Goal: Information Seeking & Learning: Learn about a topic

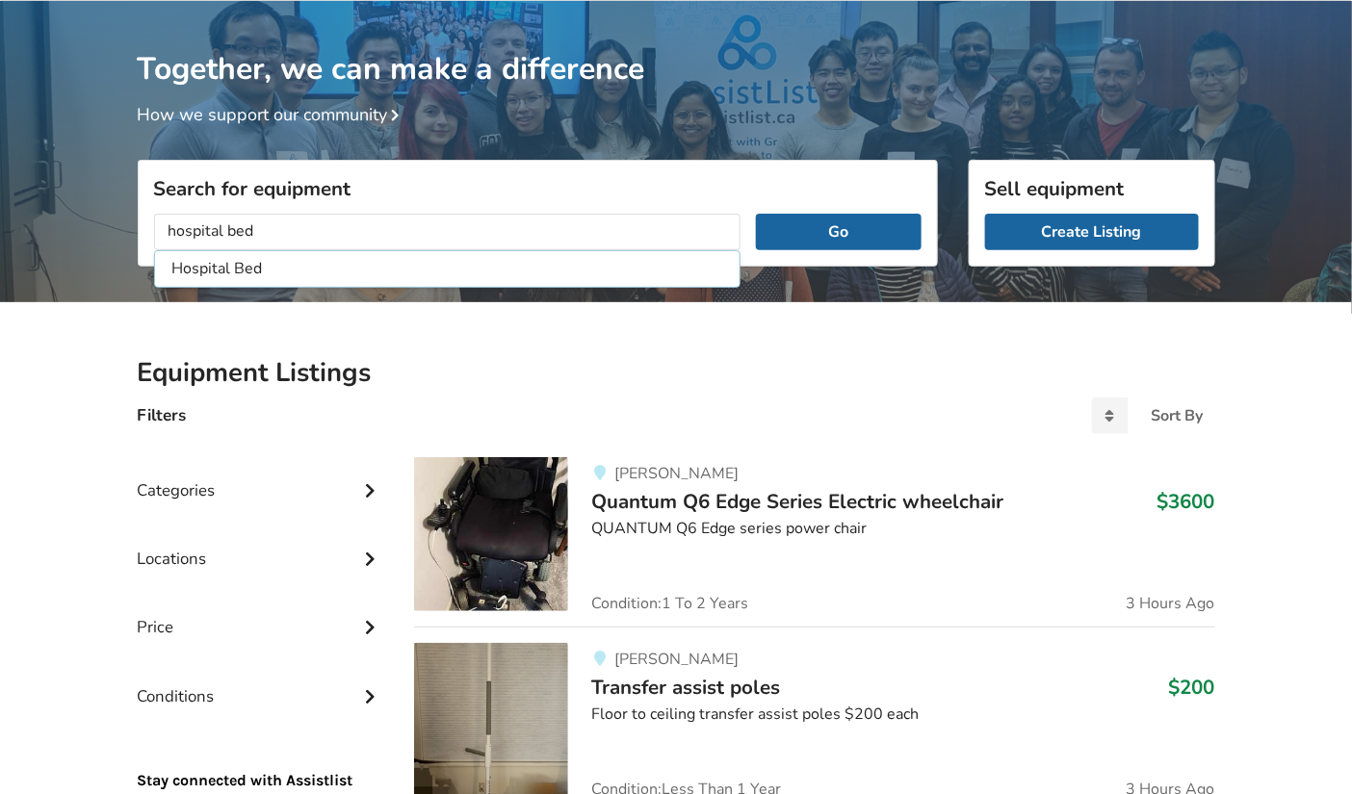
type input "hospital bed"
click at [756, 214] on button "Go" at bounding box center [838, 232] width 165 height 37
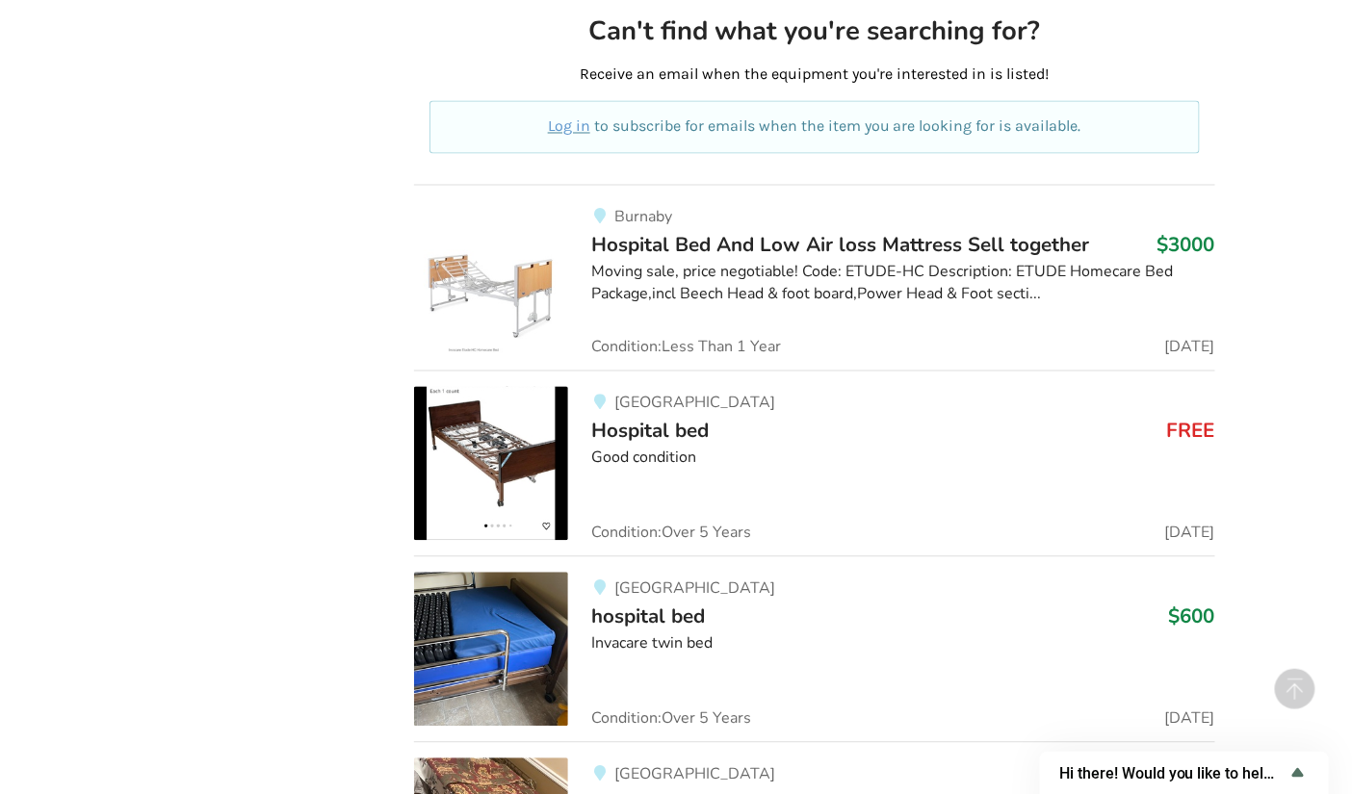
scroll to position [1075, 0]
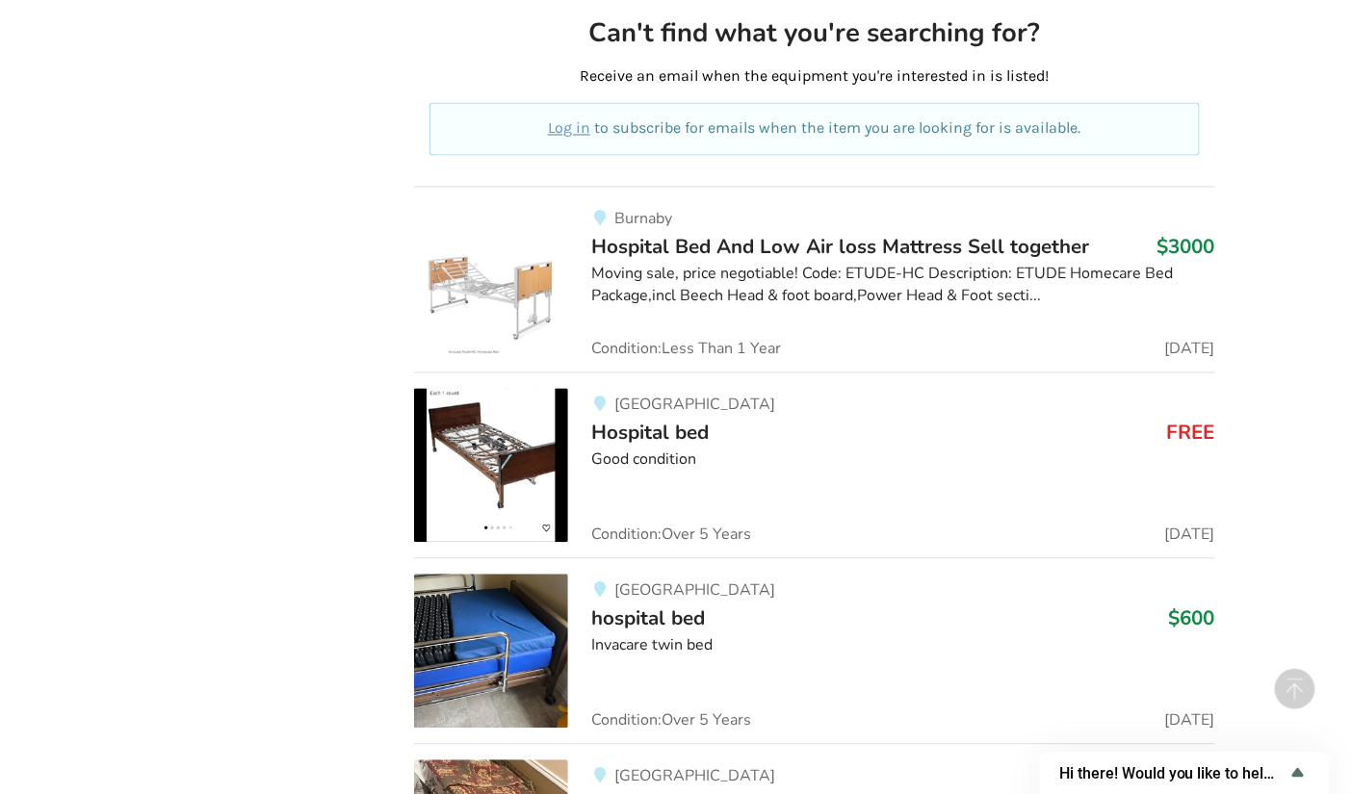
click at [666, 623] on span "hospital bed" at bounding box center [648, 619] width 114 height 27
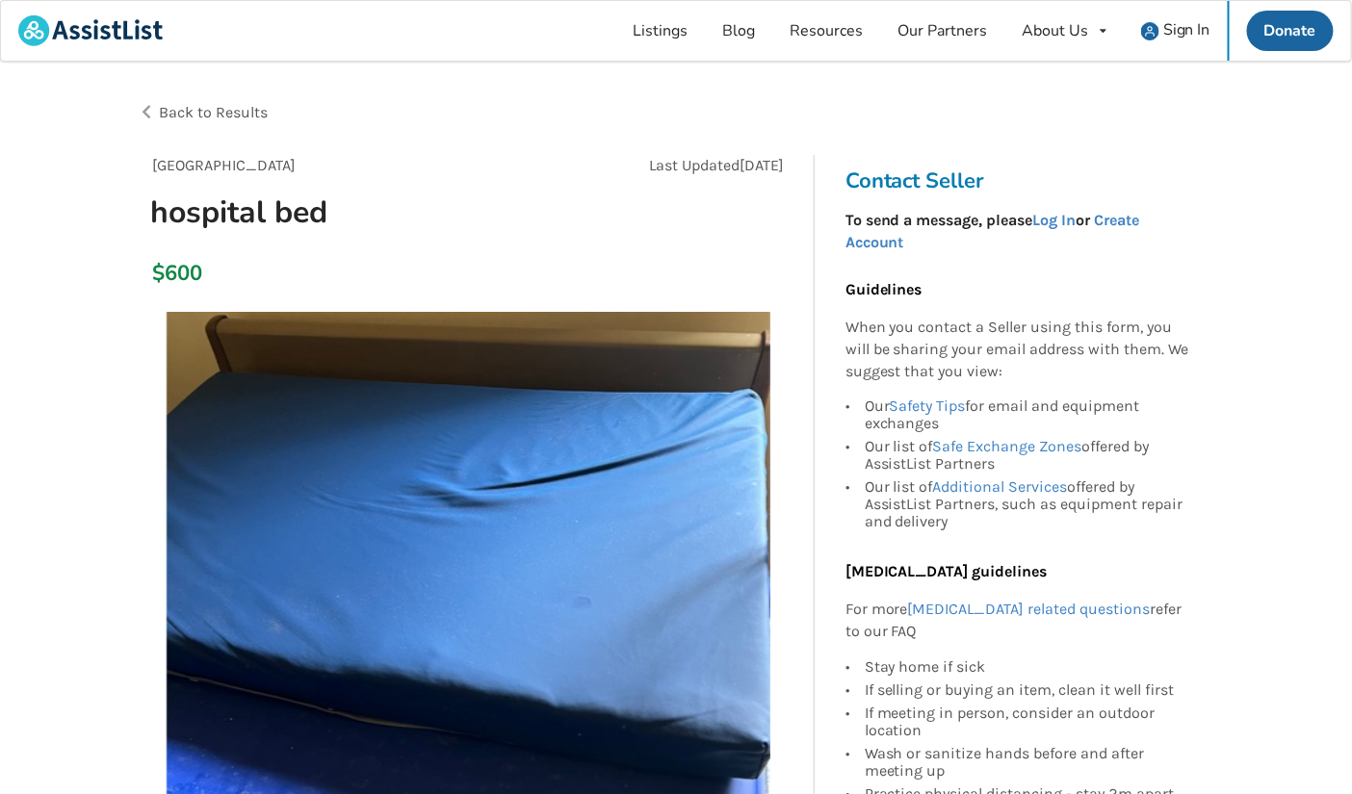
click at [397, 417] on img at bounding box center [469, 614] width 604 height 604
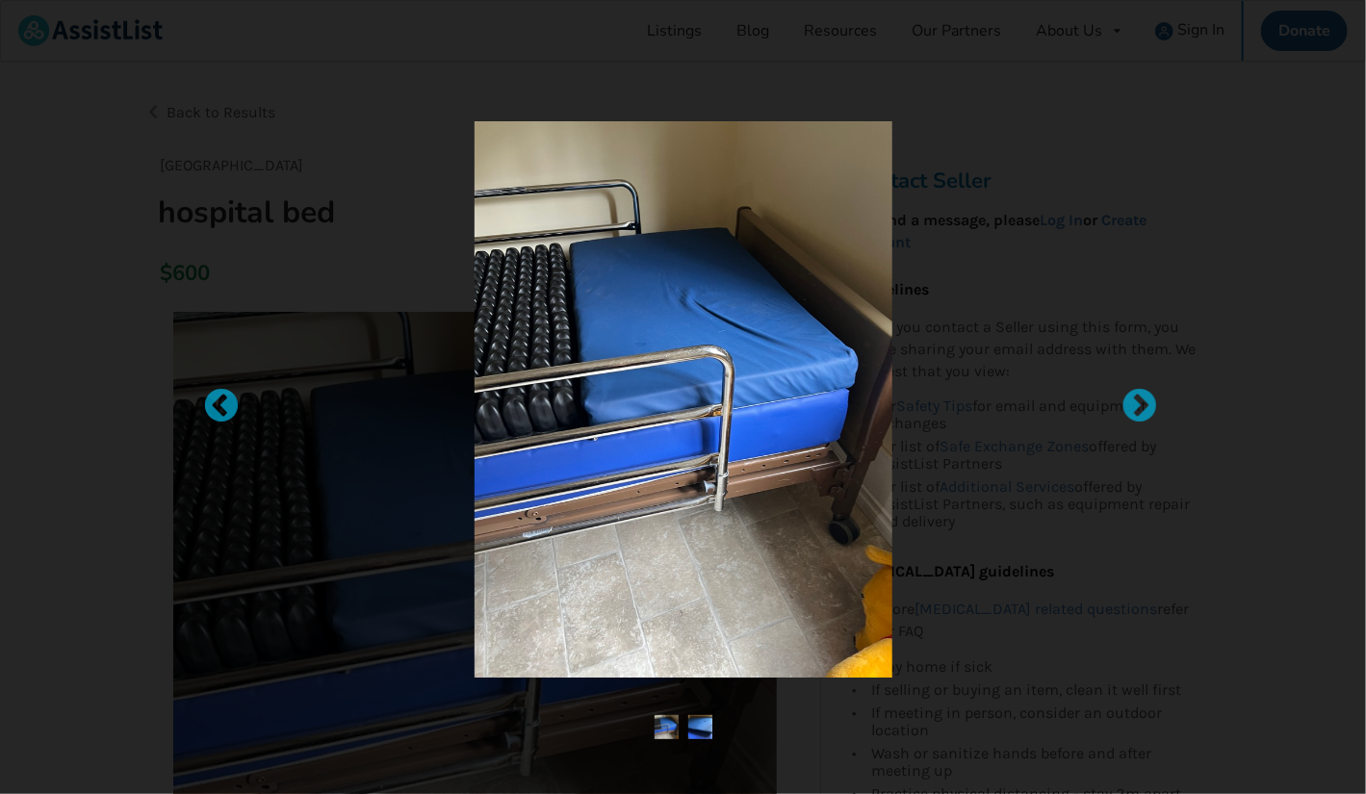
click at [699, 727] on img at bounding box center [701, 727] width 24 height 24
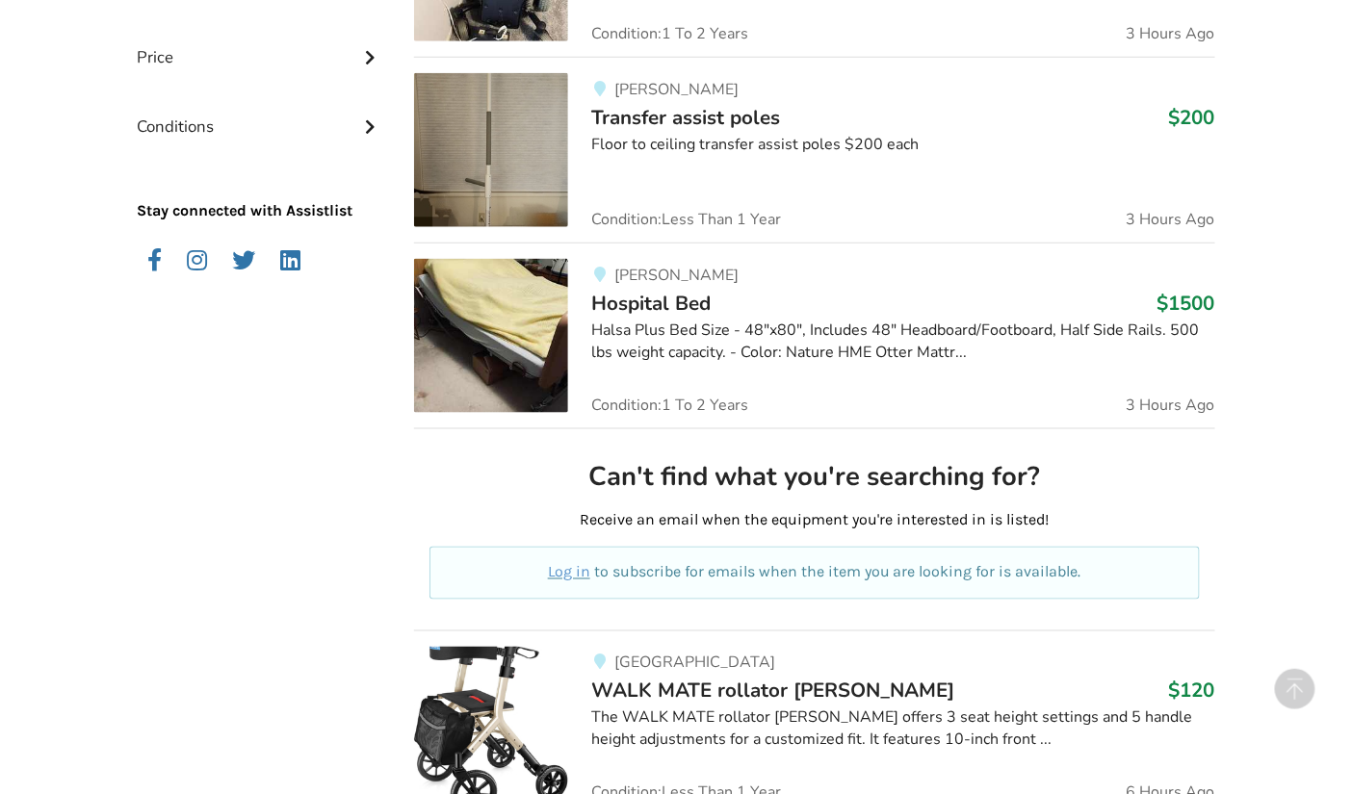
scroll to position [632, 0]
click at [644, 329] on div "Halsa Plus Bed Size - 48"x80", Includes 48" Headboard/Footboard, Half Side Rail…" at bounding box center [902, 341] width 623 height 44
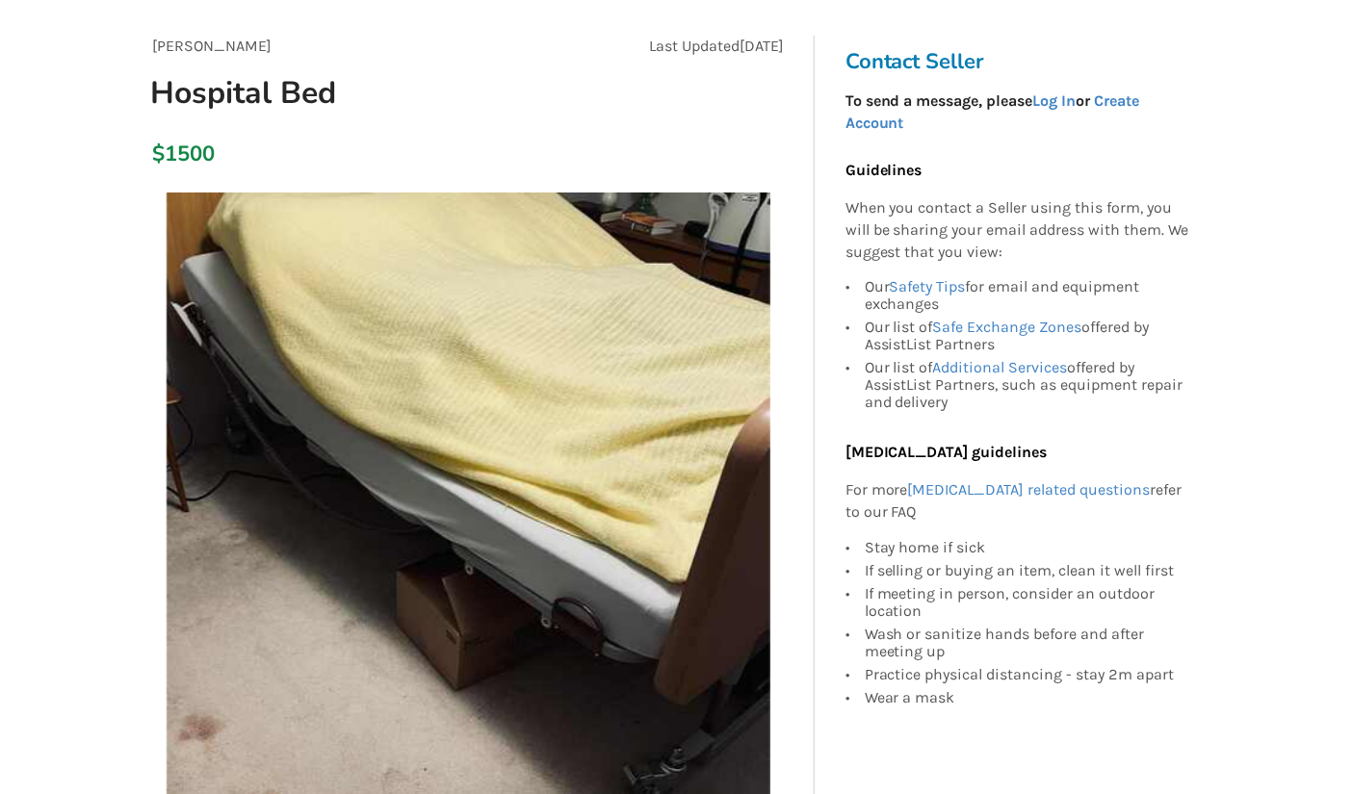
scroll to position [125, 0]
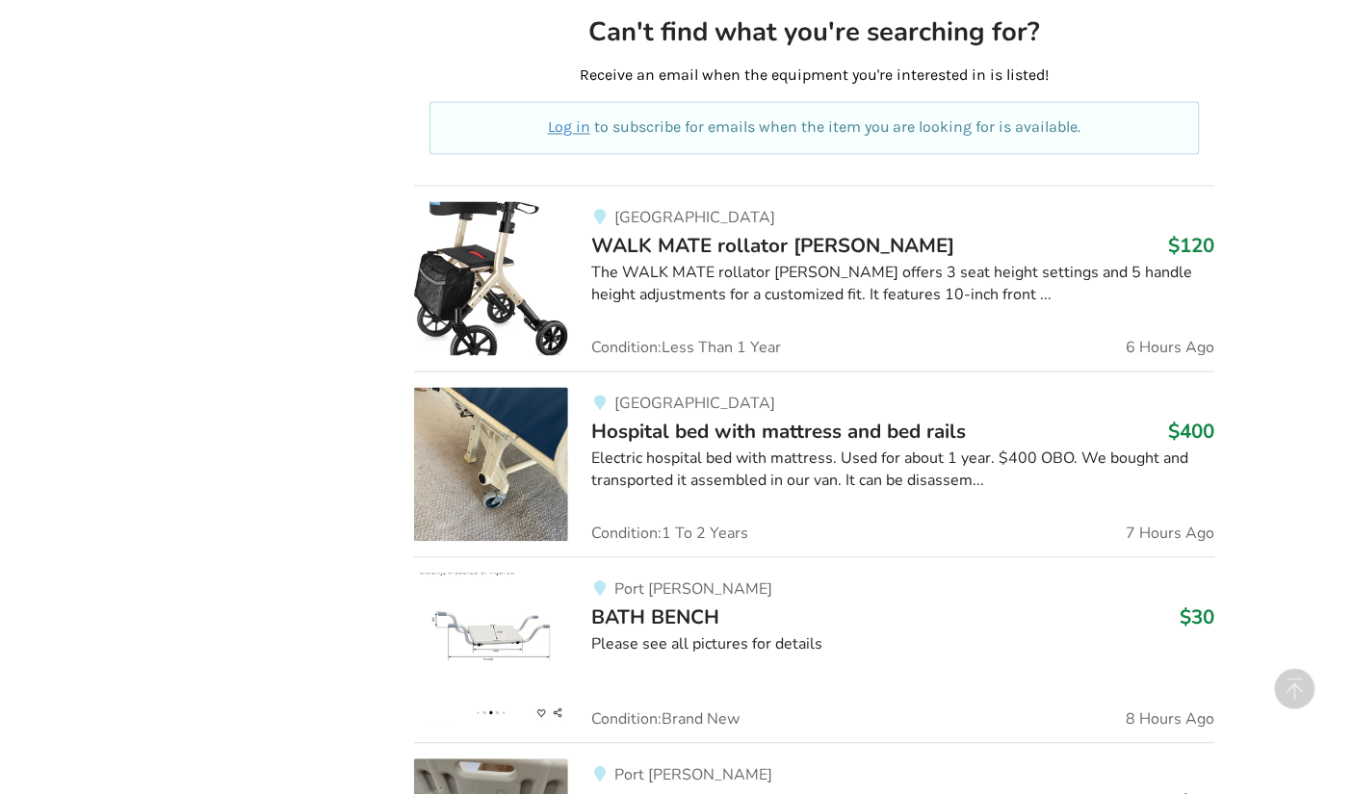
scroll to position [1078, 0]
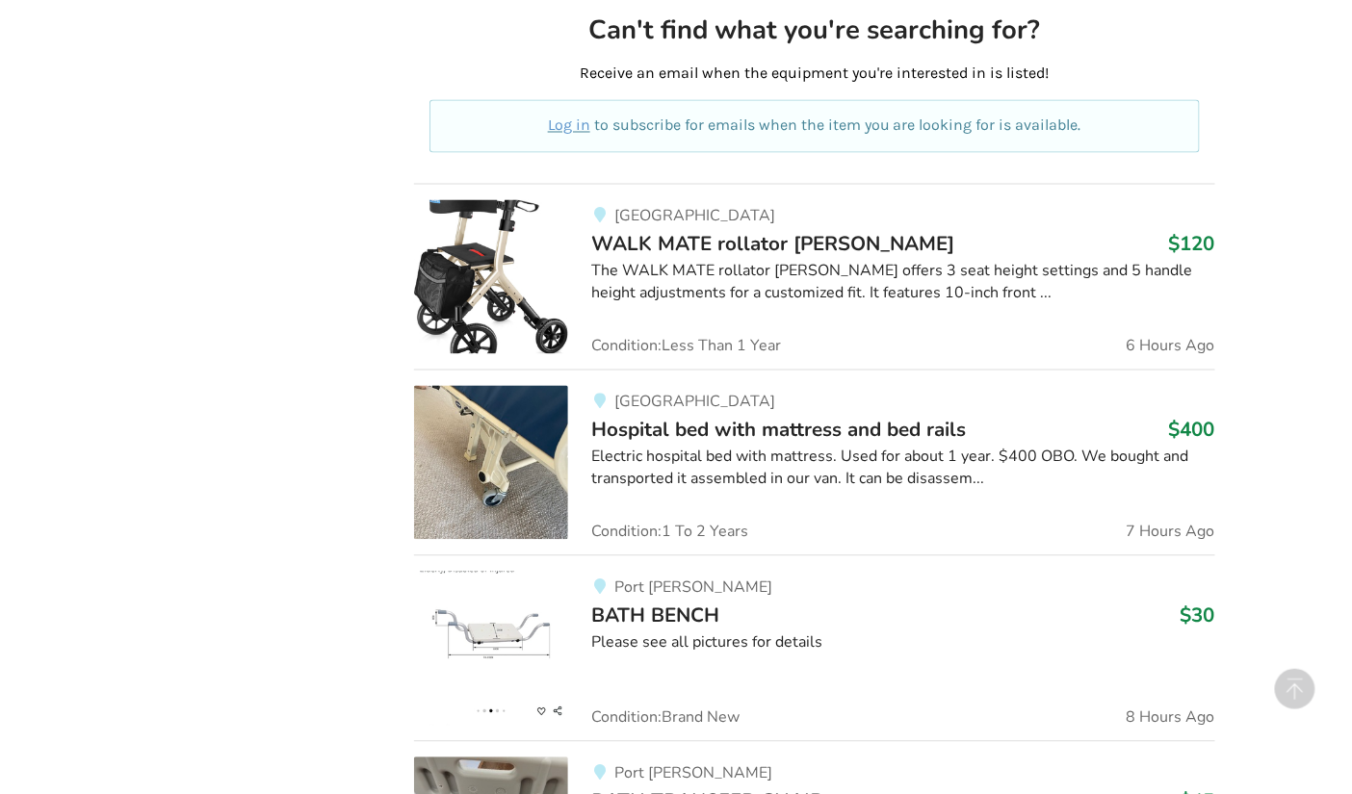
click at [749, 427] on span "Hospital bed with mattress and bed rails" at bounding box center [778, 430] width 375 height 27
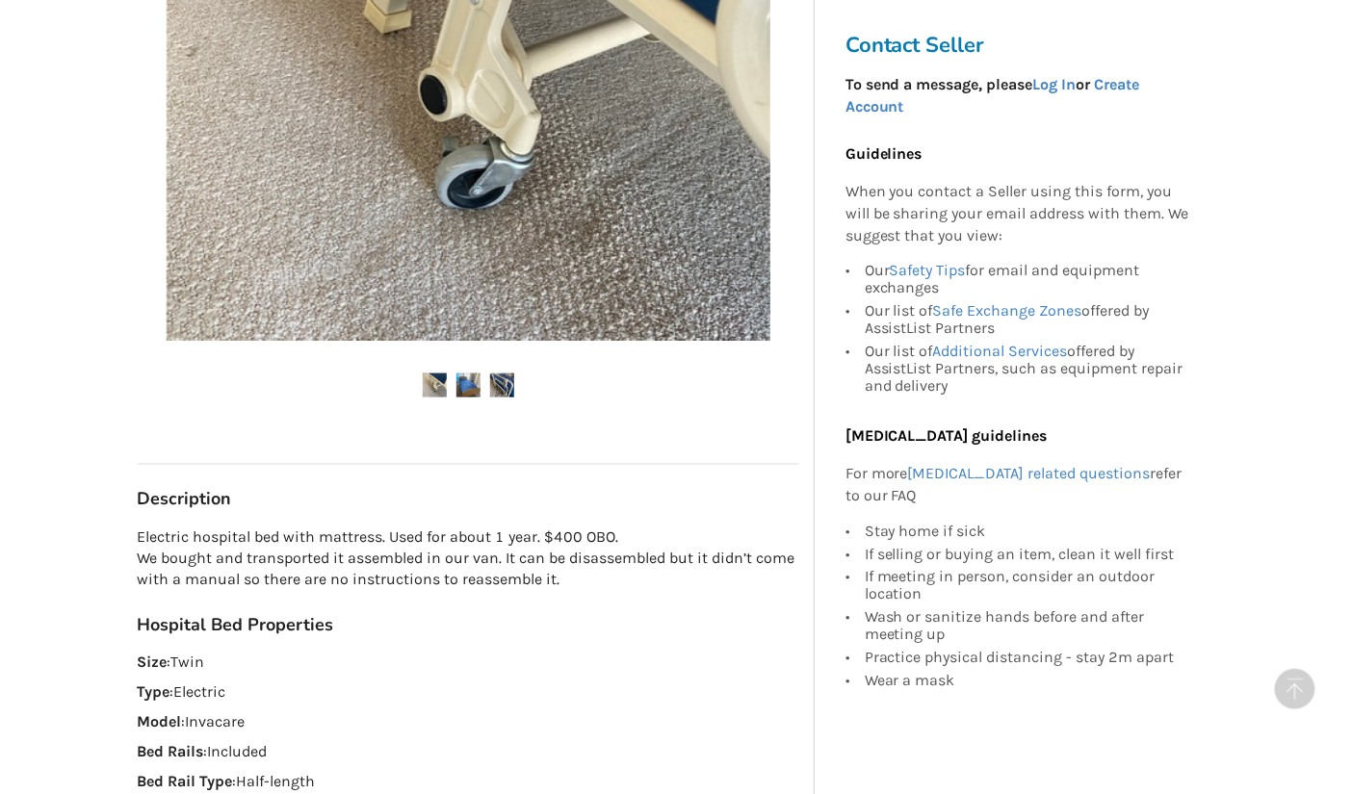
scroll to position [618, 0]
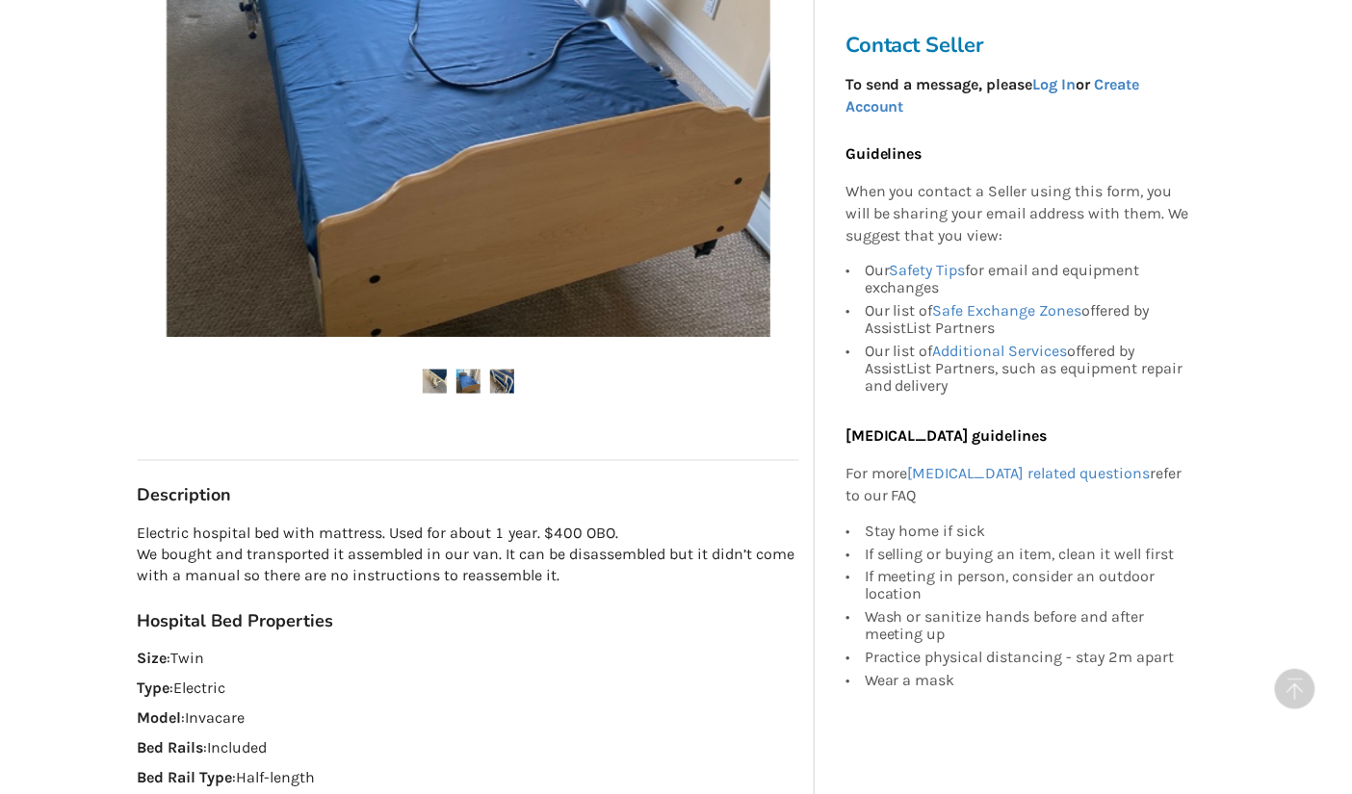
click at [404, 700] on div "Hospital Bed Properties Size : Twin Type : Electric Model : Invacare Bed Rails …" at bounding box center [469, 700] width 662 height 178
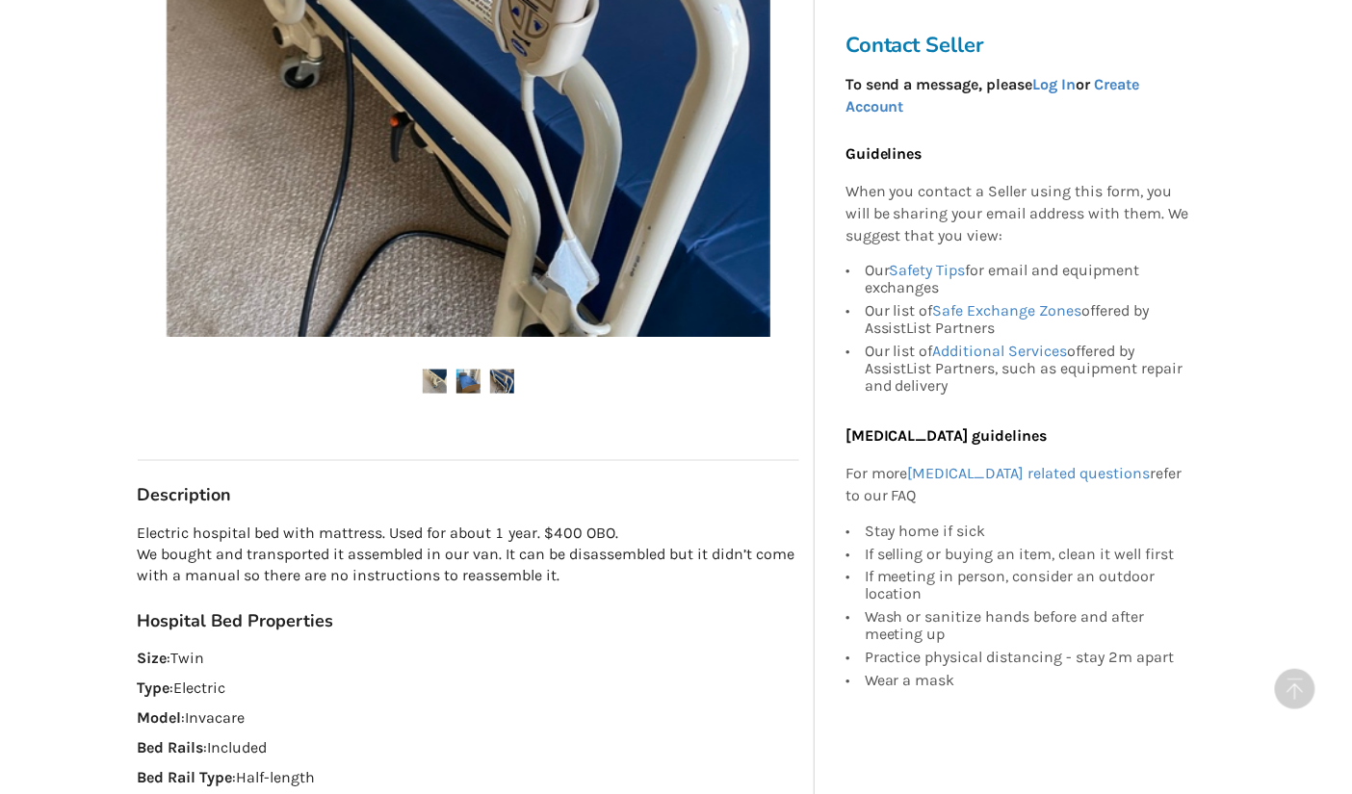
click at [404, 700] on div "Hospital Bed Properties Size : Twin Type : Electric Model : Invacare Bed Rails …" at bounding box center [469, 700] width 662 height 178
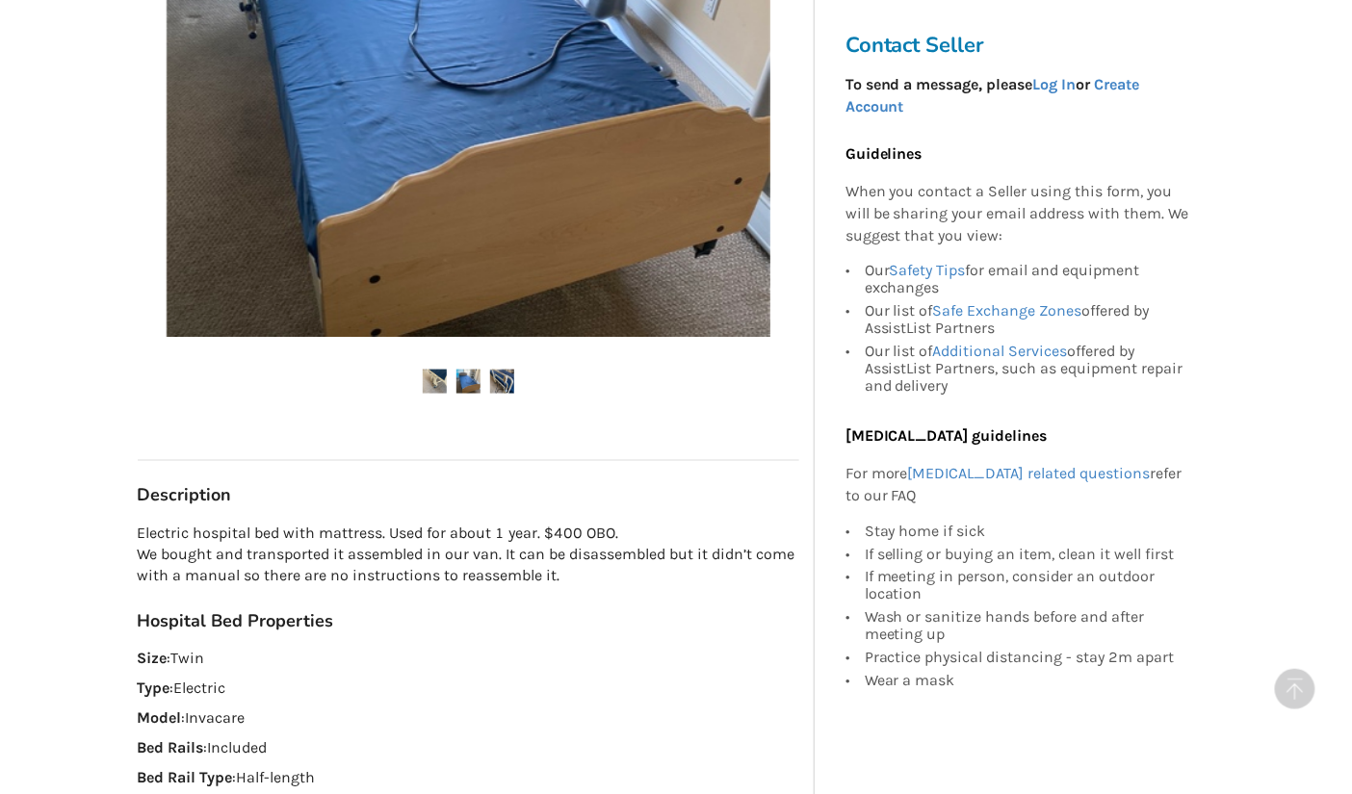
click at [404, 700] on div "Hospital Bed Properties Size : Twin Type : Electric Model : Invacare Bed Rails …" at bounding box center [469, 700] width 662 height 178
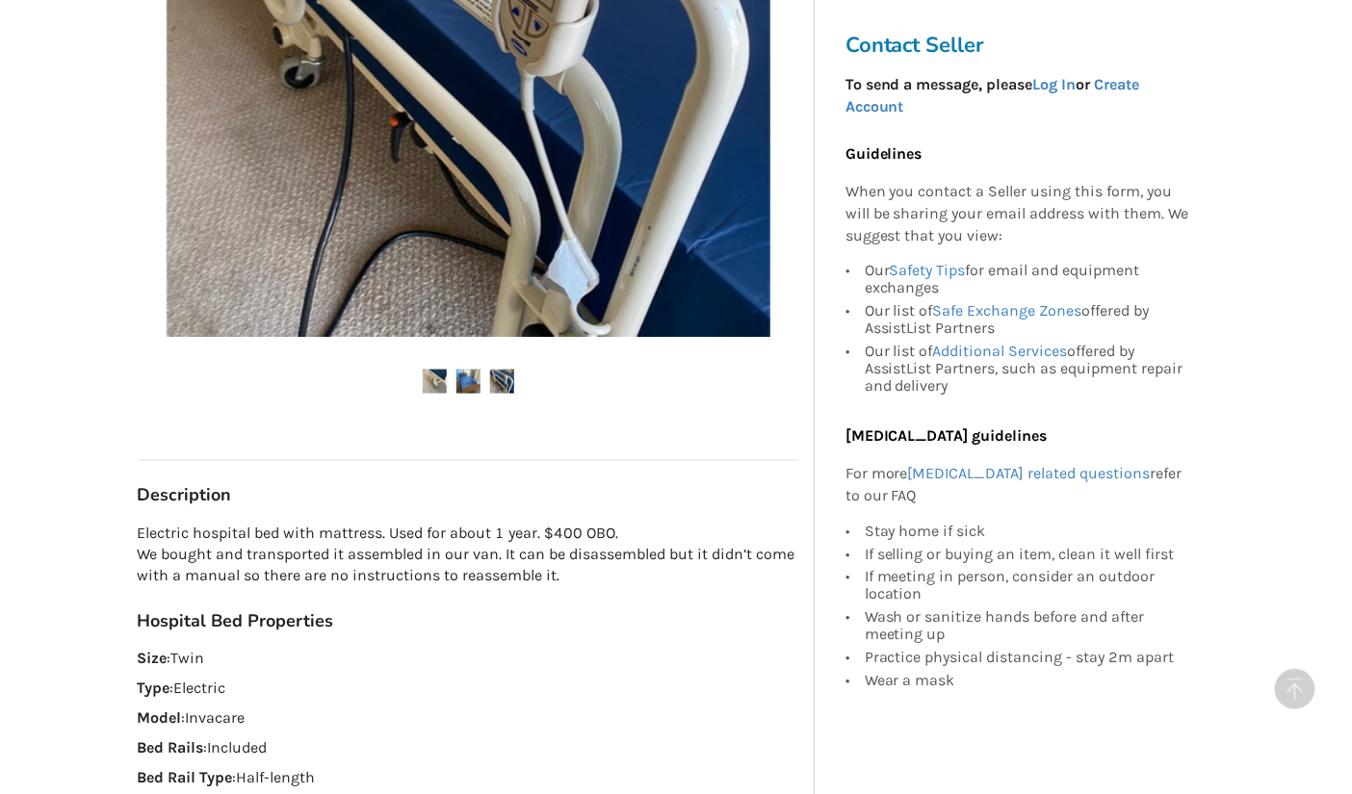
click at [404, 700] on div "Hospital Bed Properties Size : Twin Type : Electric Model : Invacare Bed Rails …" at bounding box center [469, 700] width 662 height 178
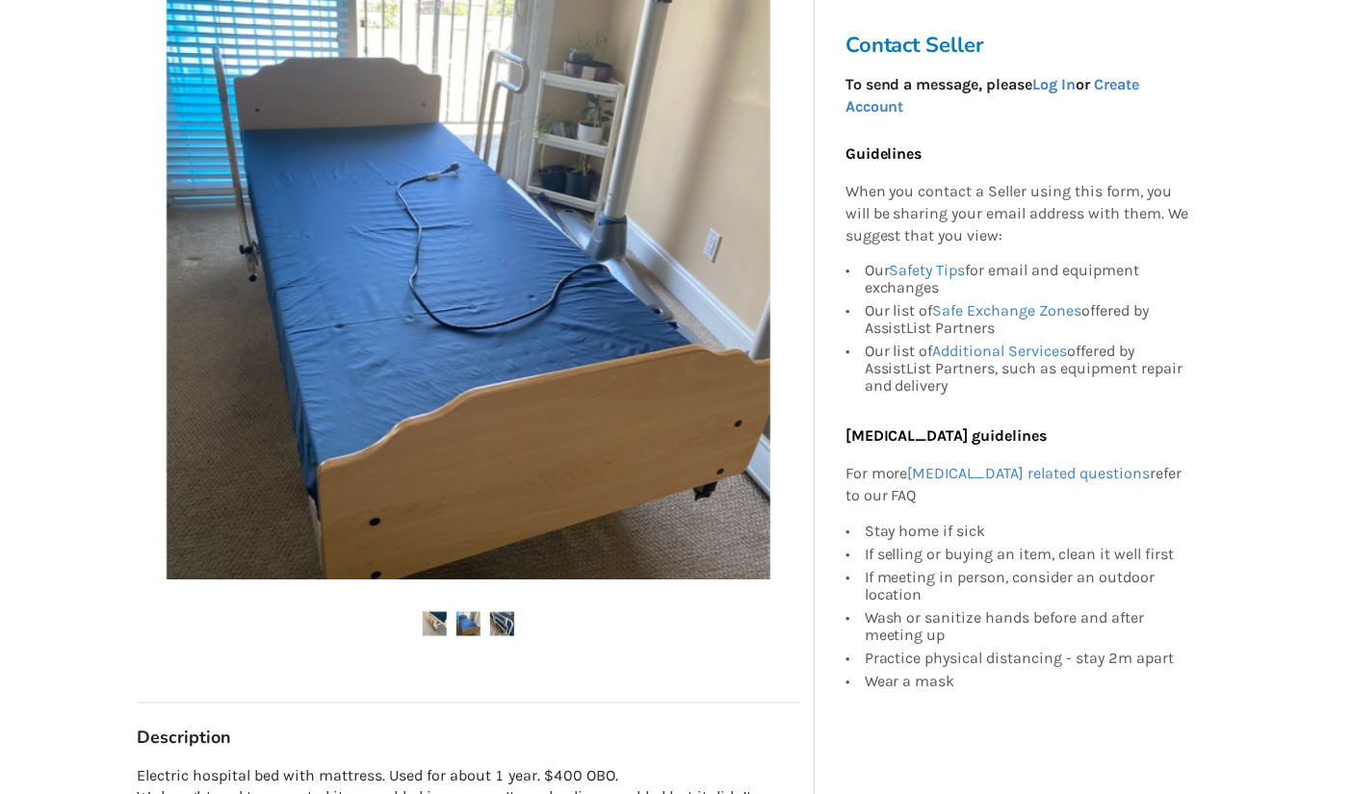
scroll to position [355, 0]
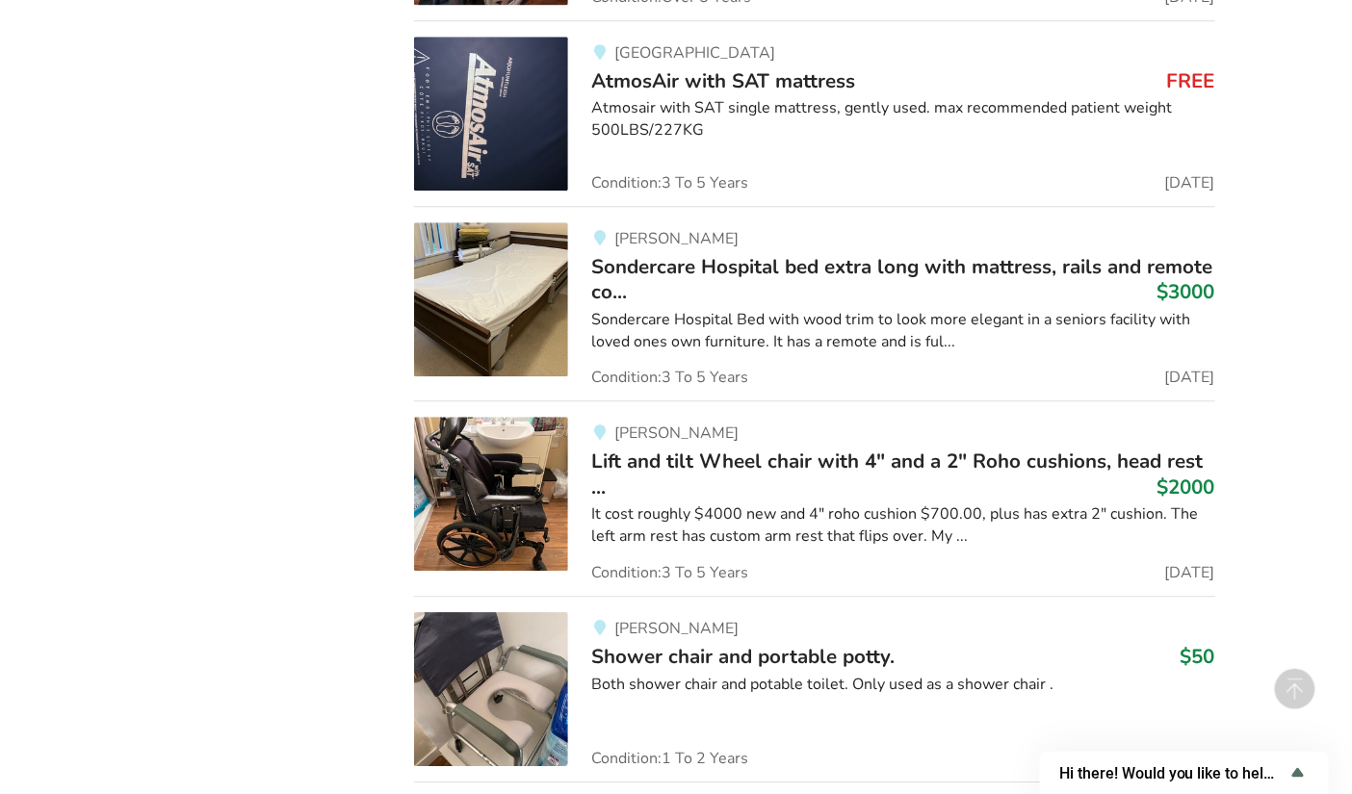
scroll to position [15672, 0]
